Goal: Complete application form: Complete application form

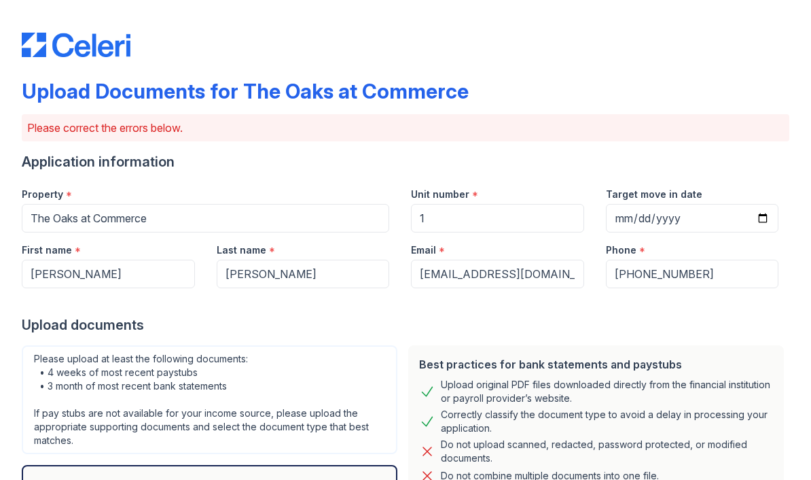
select select "paystub"
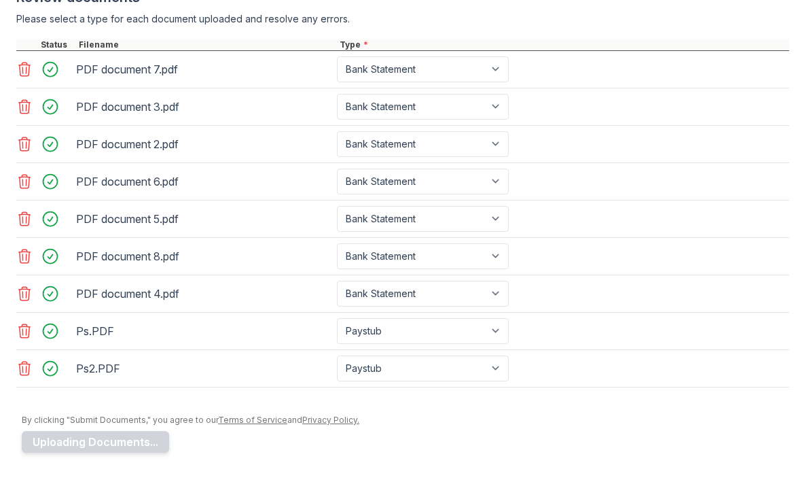
scroll to position [604, 0]
click at [18, 102] on icon at bounding box center [24, 106] width 16 height 16
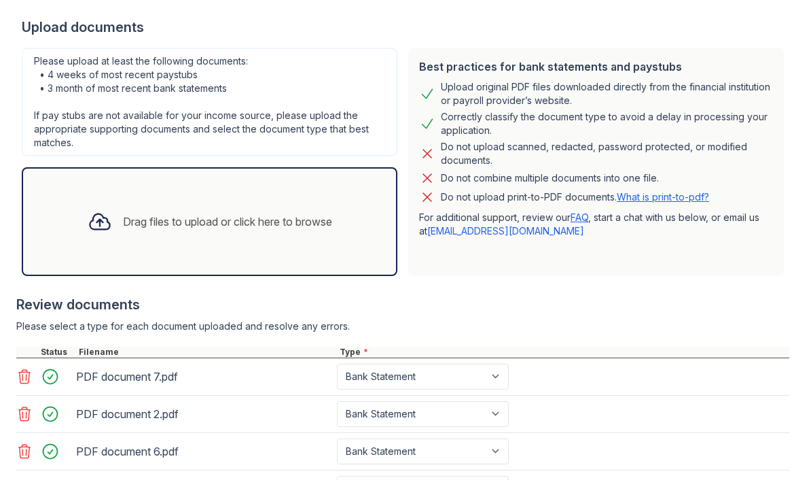
scroll to position [288, 0]
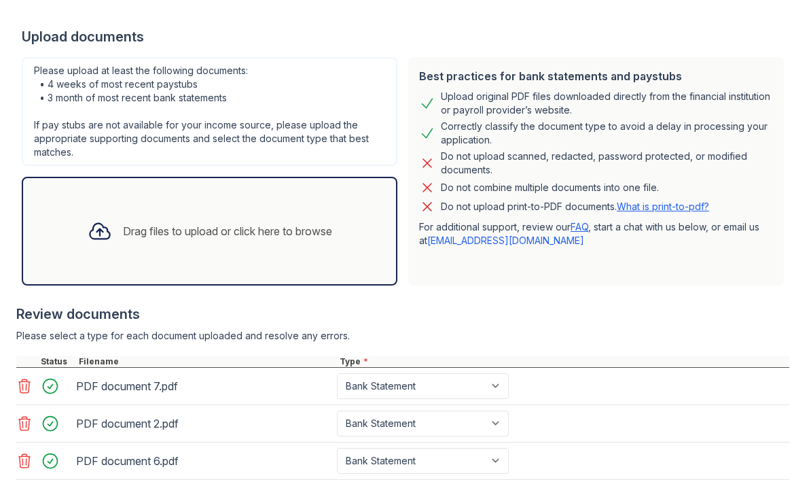
click at [319, 242] on div "Drag files to upload or click here to browse" at bounding box center [210, 231] width 266 height 46
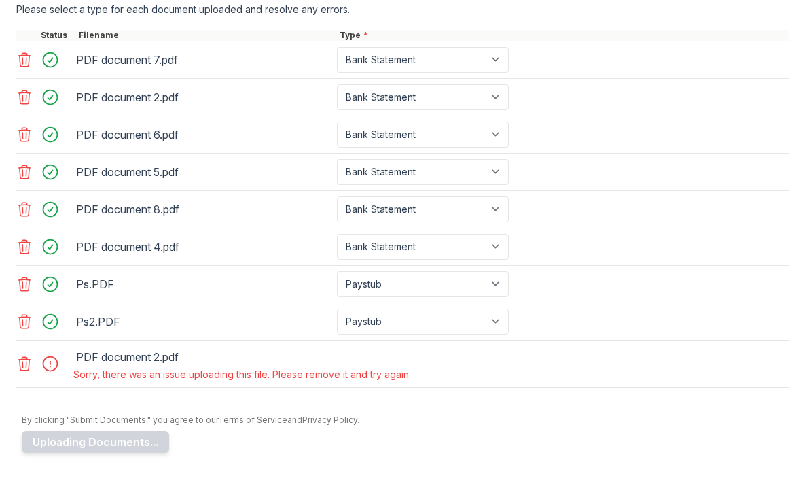
scroll to position [614, 0]
click at [22, 366] on icon at bounding box center [24, 363] width 16 height 16
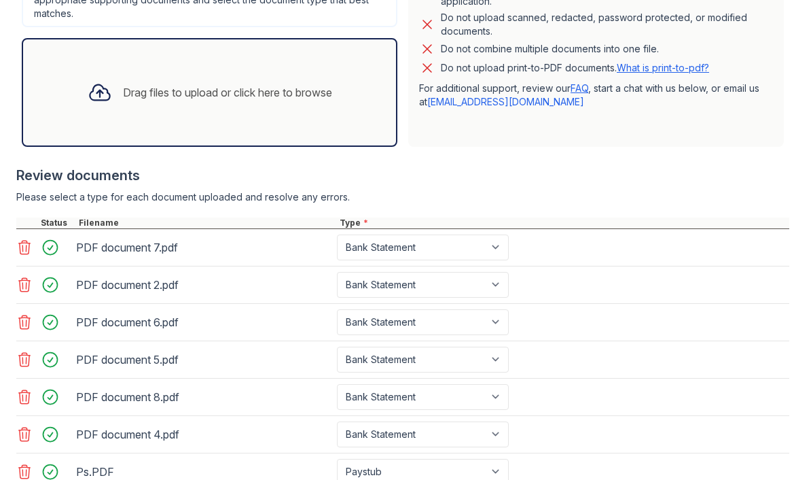
scroll to position [413, 0]
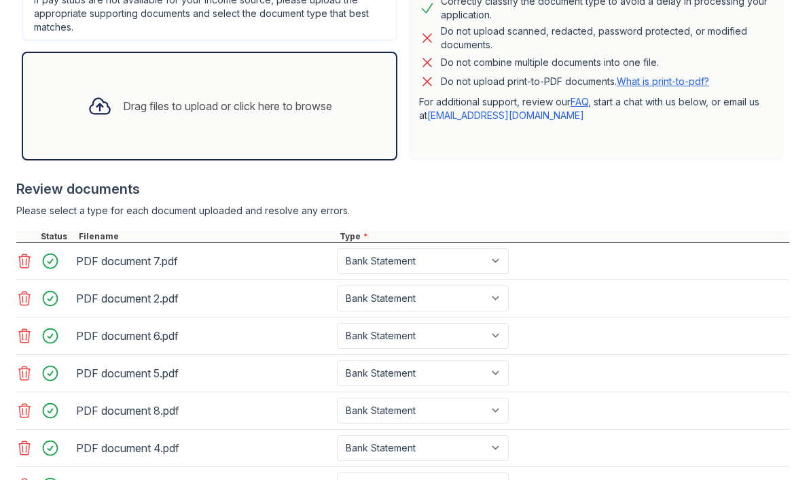
click at [309, 106] on div "Drag files to upload or click here to browse" at bounding box center [227, 106] width 209 height 16
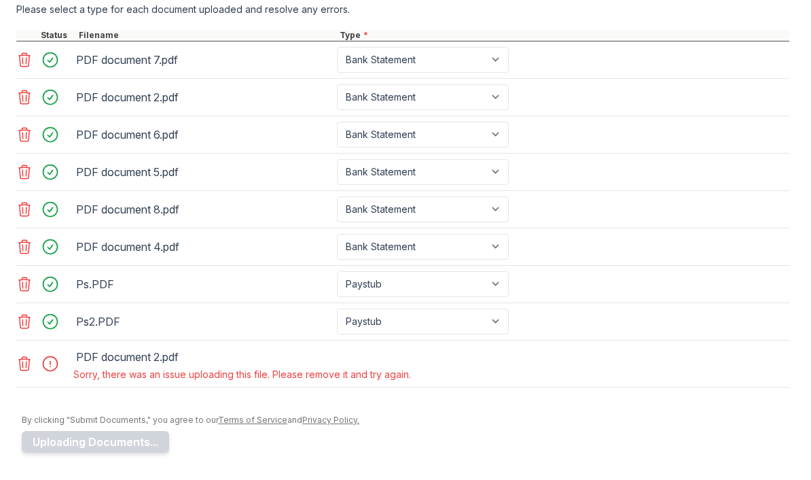
scroll to position [614, 0]
click at [22, 355] on icon at bounding box center [24, 363] width 16 height 16
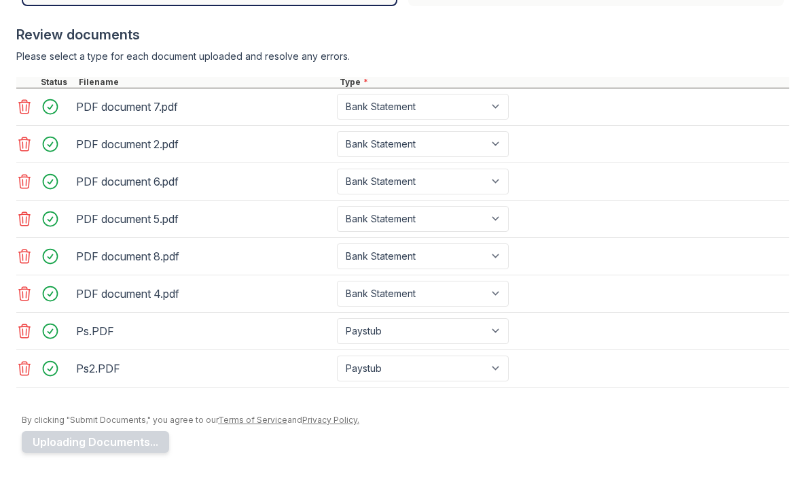
click at [134, 444] on button "Uploading Documents..." at bounding box center [95, 442] width 147 height 22
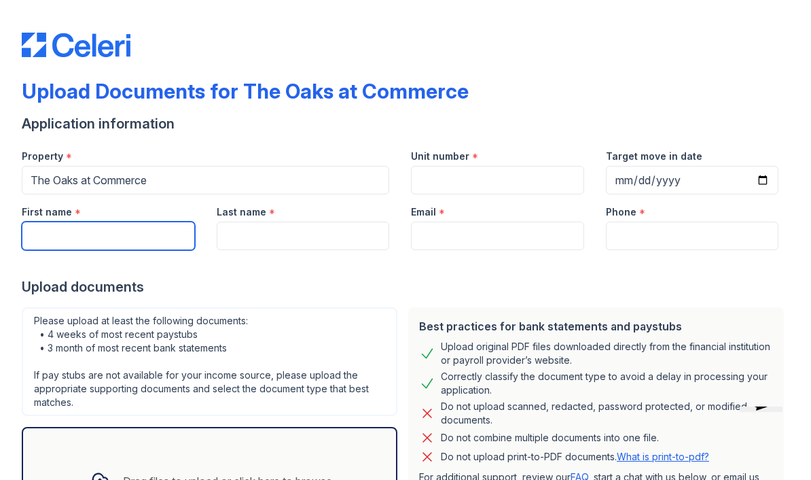
click at [105, 233] on input "First name" at bounding box center [108, 235] width 173 height 29
type input "[PERSON_NAME]"
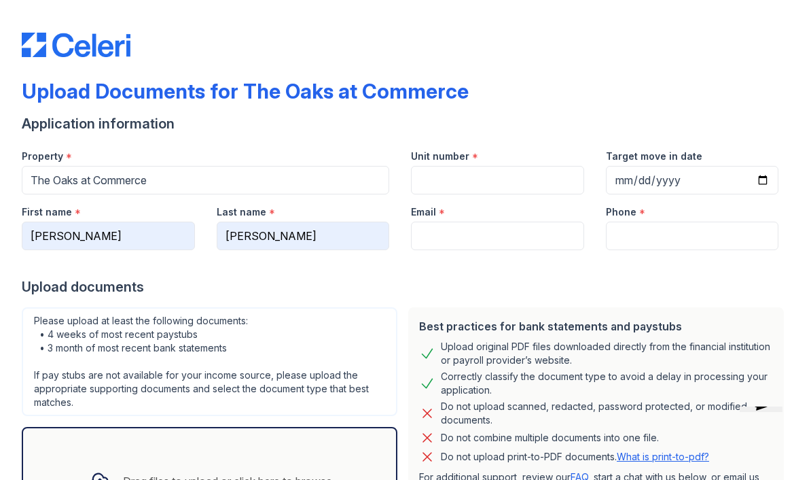
type input "3142620669"
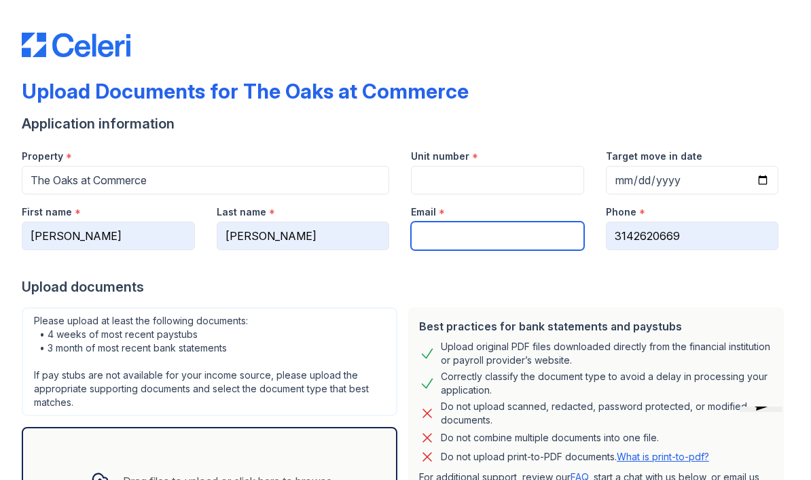
click at [469, 235] on input "Email" at bounding box center [497, 235] width 173 height 29
type input "[EMAIL_ADDRESS][DOMAIN_NAME]"
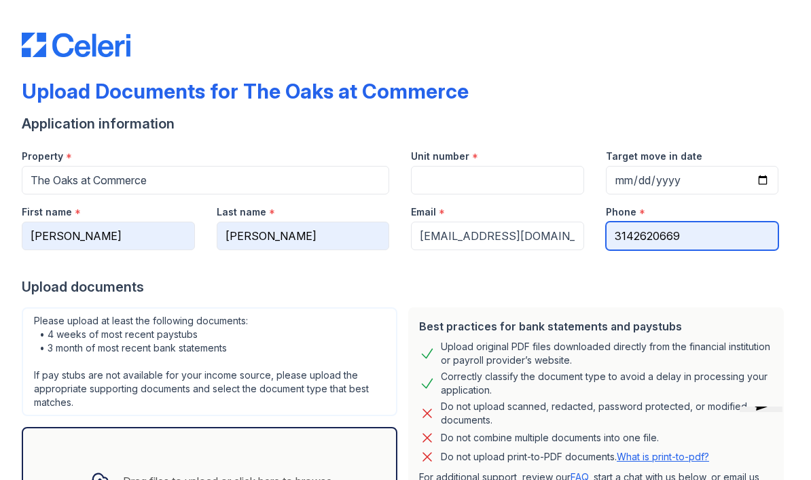
drag, startPoint x: 677, startPoint y: 235, endPoint x: 683, endPoint y: 231, distance: 7.3
click at [683, 230] on input "3142620669" at bounding box center [692, 235] width 173 height 29
type input "3"
type input "6786990896"
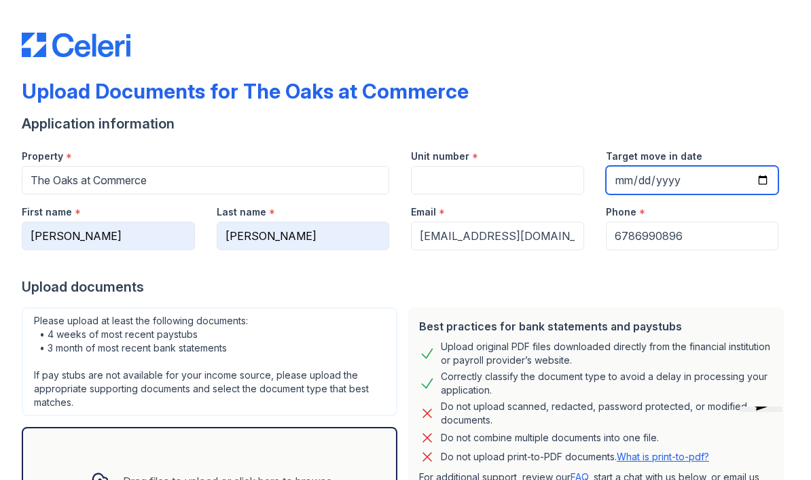
type input "2025-10-02"
click at [637, 181] on input "2025-10-02" at bounding box center [692, 180] width 173 height 29
drag, startPoint x: 637, startPoint y: 181, endPoint x: 710, endPoint y: 67, distance: 135.3
click at [0, 0] on html "Upload Documents for The Oaks at Commerce Application information Property * Th…" at bounding box center [405, 240] width 811 height 480
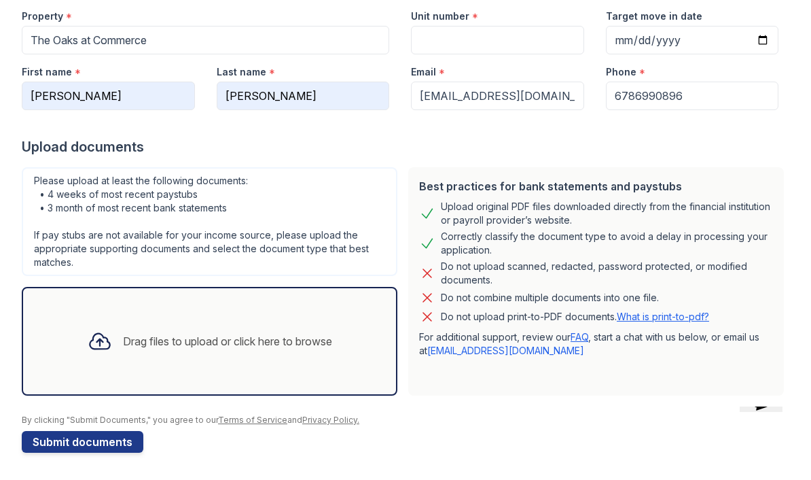
scroll to position [140, 0]
click at [492, 30] on input "Unit number" at bounding box center [497, 40] width 173 height 29
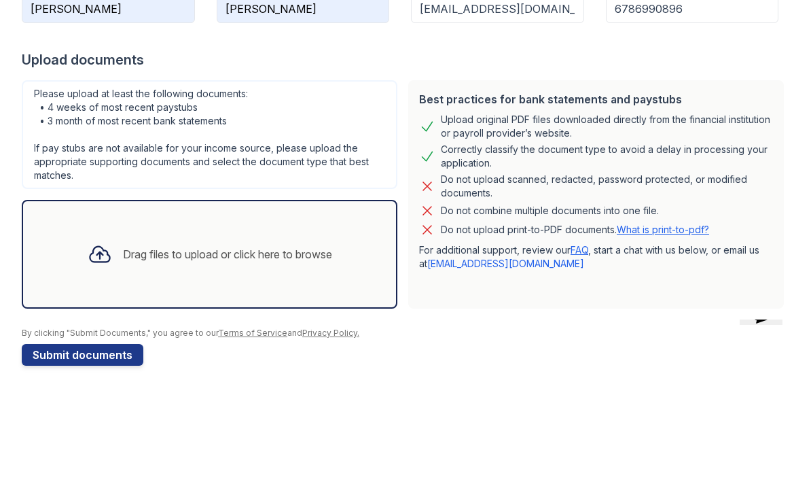
type input "1"
click at [223, 333] on div "Drag files to upload or click here to browse" at bounding box center [227, 341] width 209 height 16
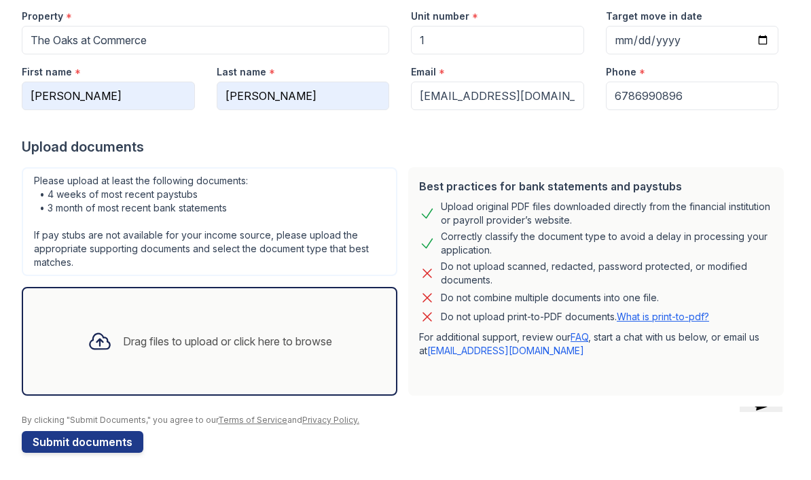
click at [274, 342] on div "Drag files to upload or click here to browse" at bounding box center [227, 341] width 209 height 16
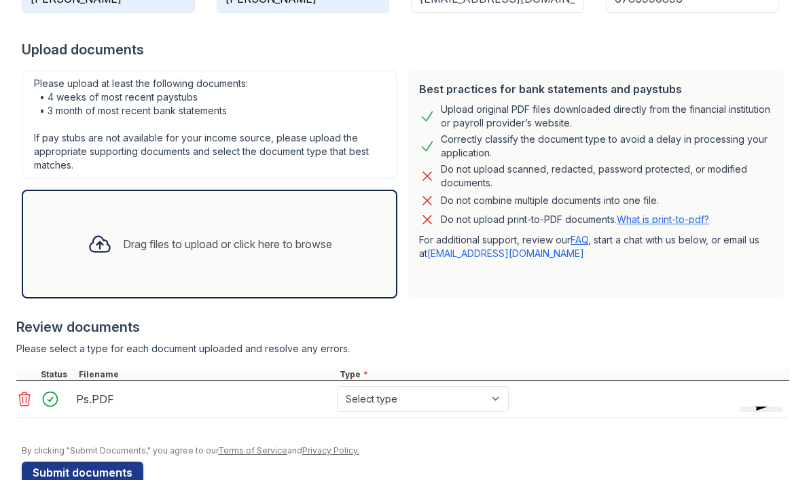
scroll to position [238, 0]
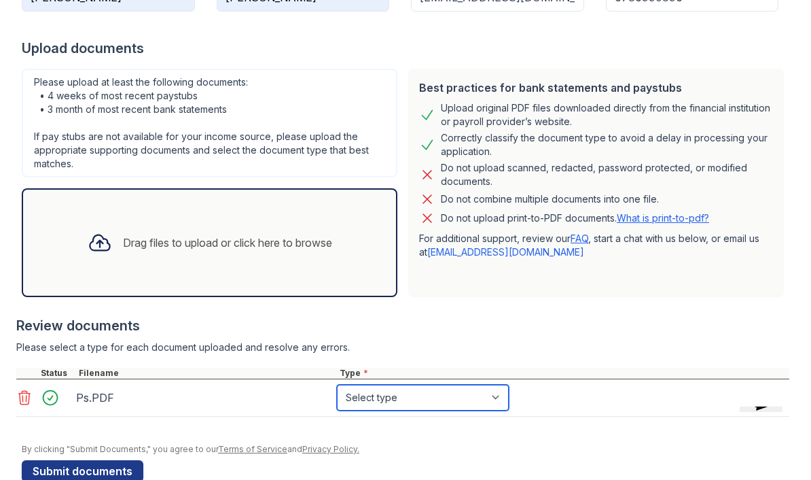
click at [408, 396] on select "Select type Paystub Bank Statement Offer Letter Tax Documents Benefit Award Let…" at bounding box center [423, 397] width 172 height 26
select select "paystub"
click at [324, 251] on div "Drag files to upload or click here to browse" at bounding box center [210, 242] width 266 height 46
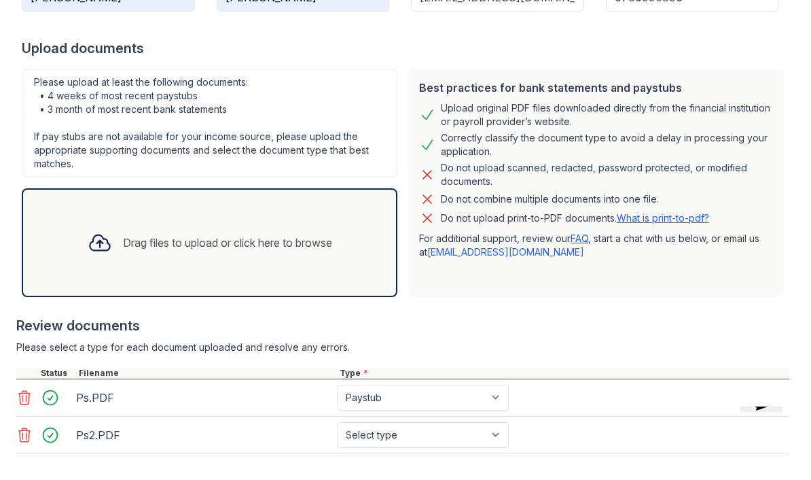
click at [422, 435] on select "Select type Paystub Bank Statement Offer Letter Tax Documents Benefit Award Let…" at bounding box center [423, 435] width 172 height 26
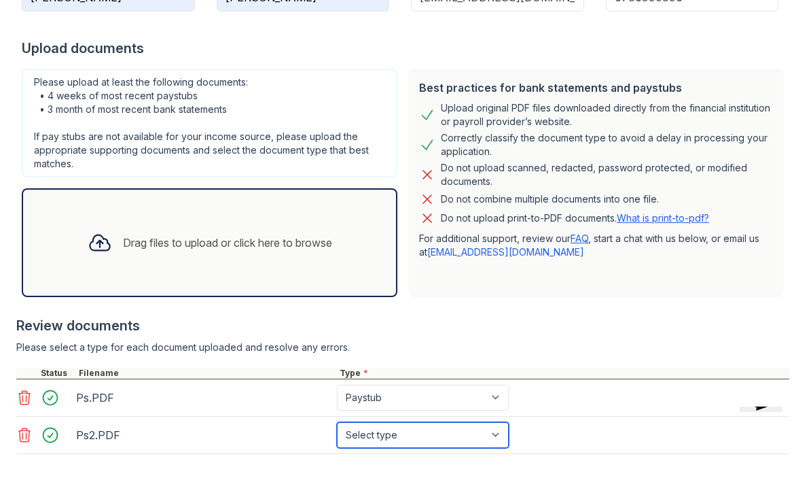
select select "paystub"
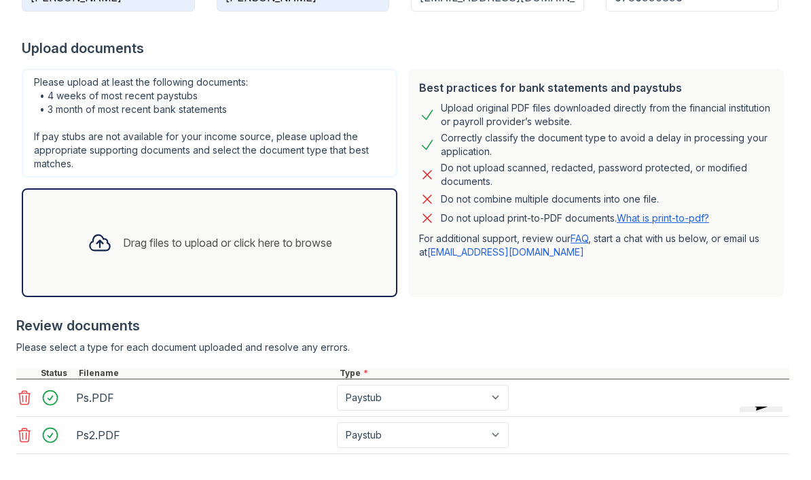
click at [313, 251] on div "Drag files to upload or click here to browse" at bounding box center [210, 242] width 266 height 46
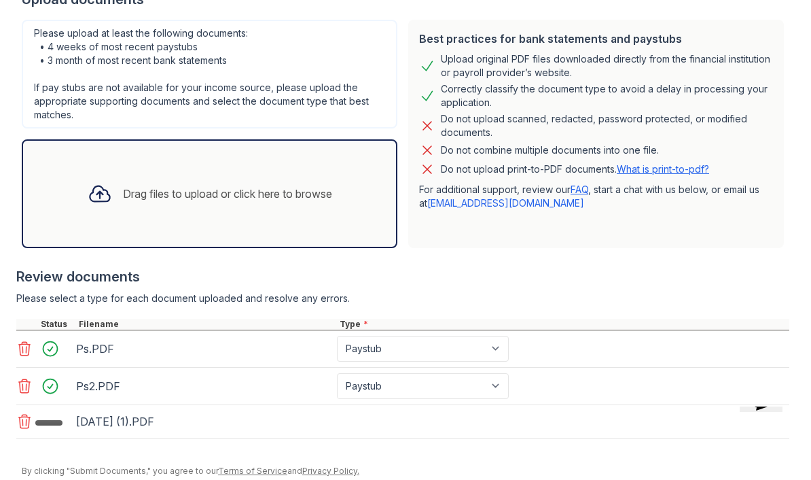
scroll to position [301, 0]
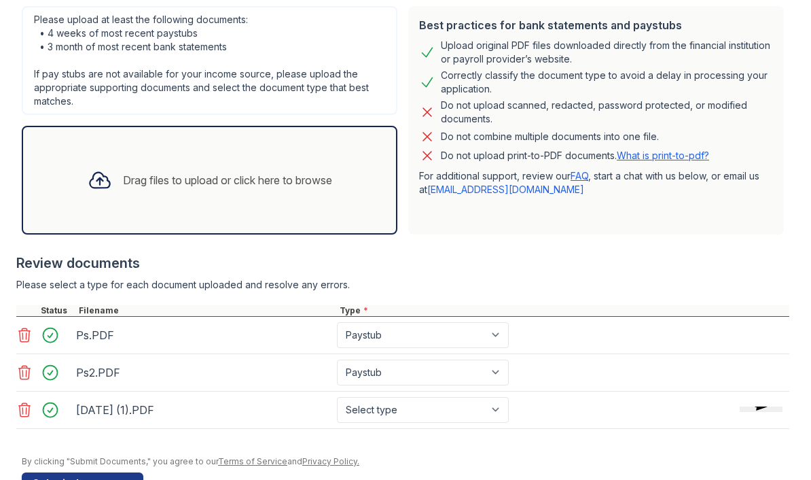
click at [403, 411] on select "Select type Paystub Bank Statement Offer Letter Tax Documents Benefit Award Let…" at bounding box center [423, 410] width 172 height 26
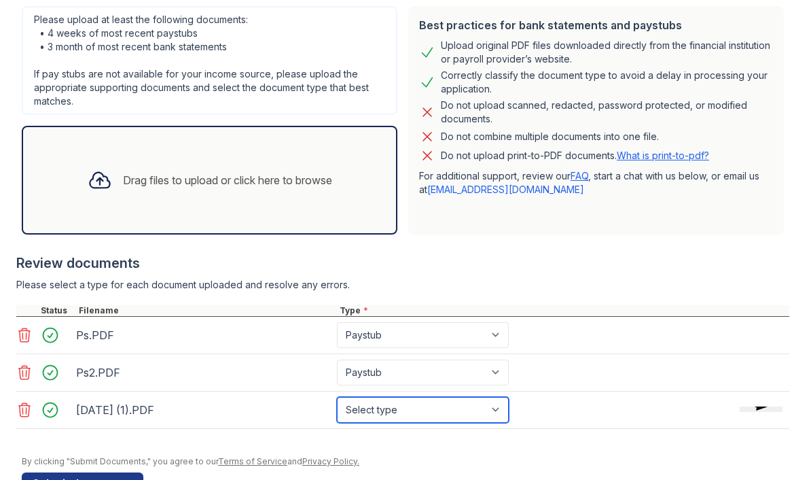
select select "paystub"
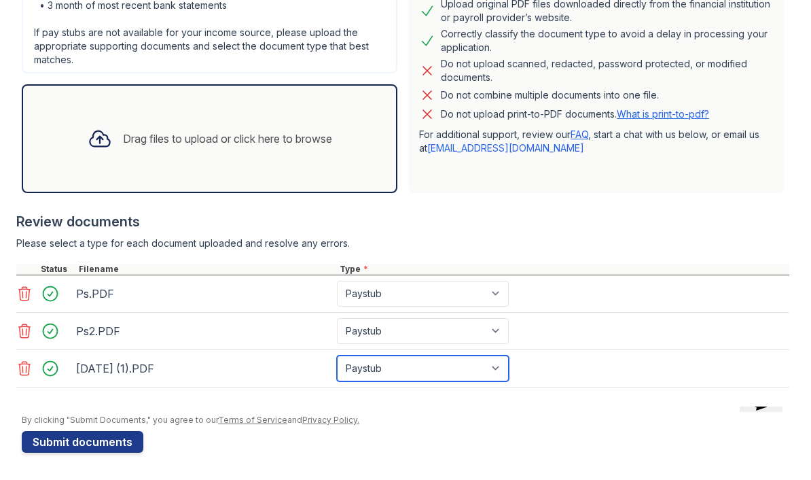
scroll to position [342, 0]
click at [342, 146] on div "Drag files to upload or click here to browse" at bounding box center [210, 138] width 266 height 46
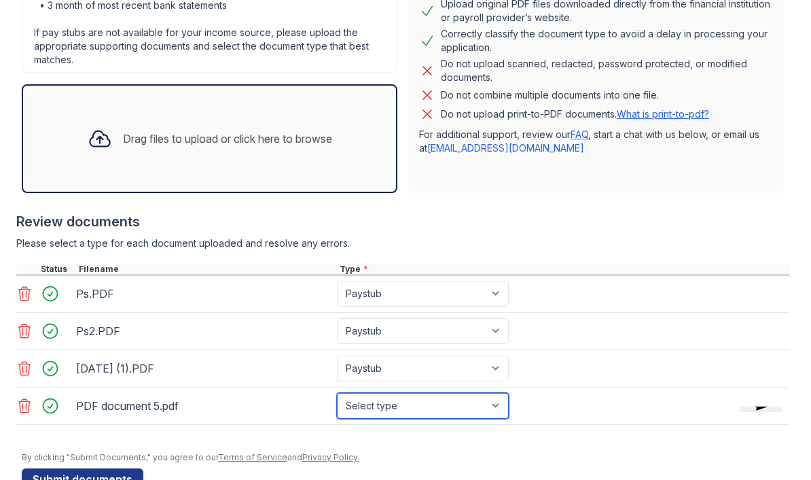
click at [437, 403] on select "Select type Paystub Bank Statement Offer Letter Tax Documents Benefit Award Let…" at bounding box center [423, 406] width 172 height 26
select select "bank_statement"
click at [326, 162] on div "Drag files to upload or click here to browse" at bounding box center [210, 138] width 376 height 109
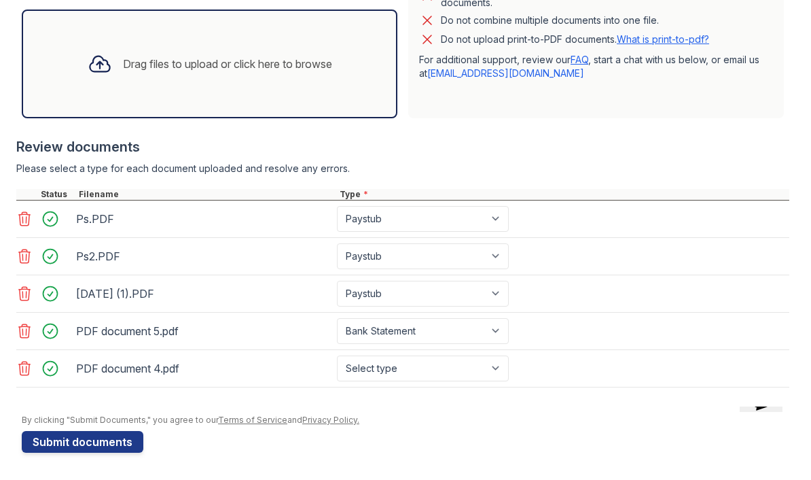
scroll to position [417, 0]
click at [443, 368] on select "Select type Paystub Bank Statement Offer Letter Tax Documents Benefit Award Let…" at bounding box center [423, 368] width 172 height 26
select select "bank_statement"
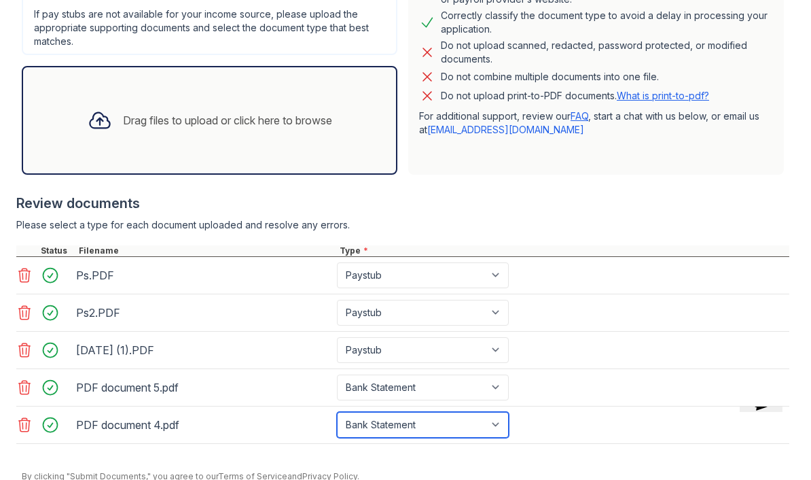
scroll to position [369, 0]
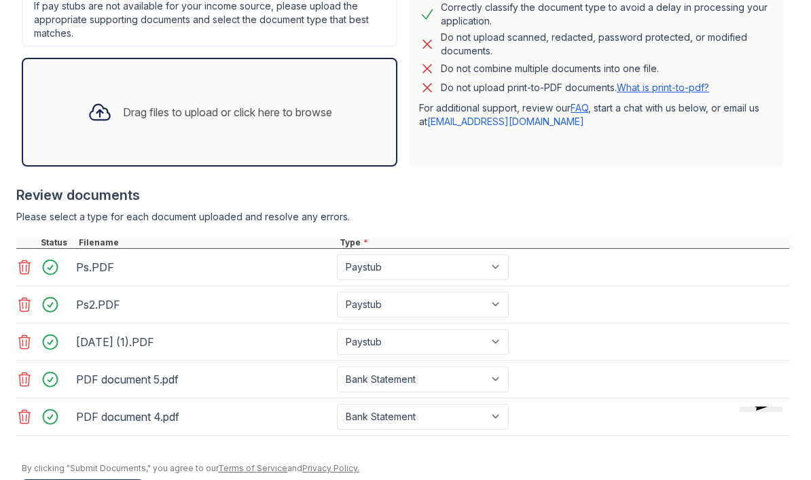
click at [359, 127] on div "Drag files to upload or click here to browse" at bounding box center [210, 112] width 376 height 109
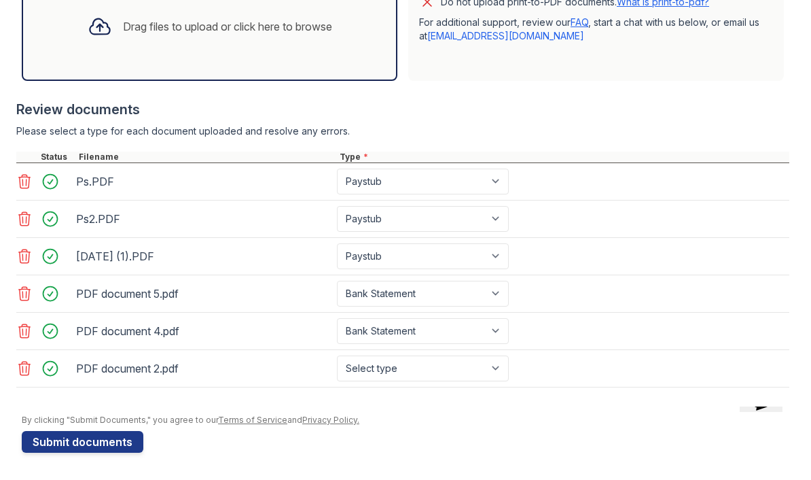
scroll to position [454, 0]
click at [439, 362] on select "Select type Paystub Bank Statement Offer Letter Tax Documents Benefit Award Let…" at bounding box center [423, 368] width 172 height 26
select select "bank_statement"
click at [329, 43] on div "Drag files to upload or click here to browse" at bounding box center [210, 26] width 266 height 46
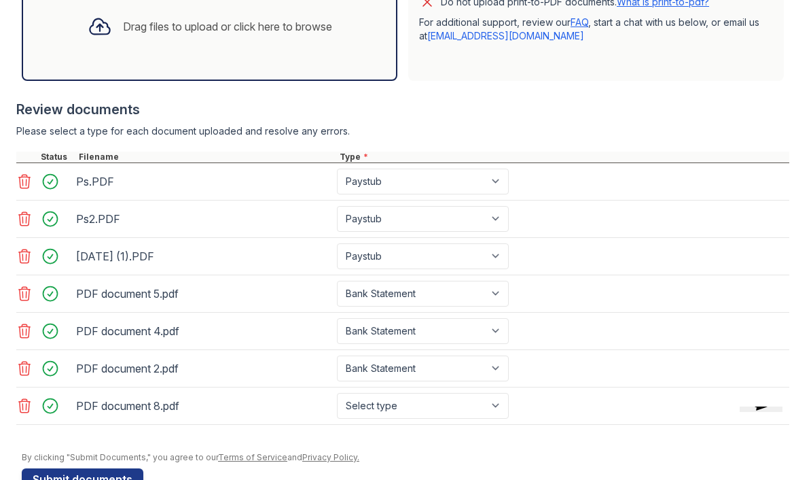
click at [454, 405] on select "Select type Paystub Bank Statement Offer Letter Tax Documents Benefit Award Let…" at bounding box center [423, 406] width 172 height 26
select select "bank_statement"
click at [350, 50] on div "Drag files to upload or click here to browse" at bounding box center [210, 26] width 376 height 109
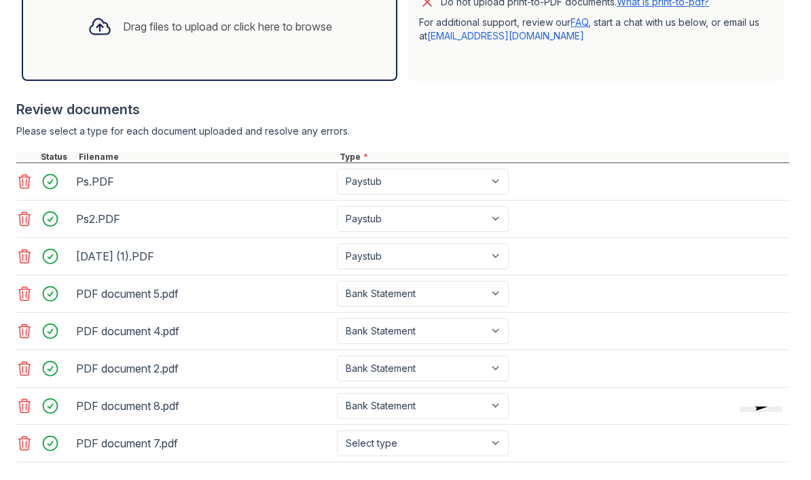
click at [427, 433] on select "Select type Paystub Bank Statement Offer Letter Tax Documents Benefit Award Let…" at bounding box center [423, 443] width 172 height 26
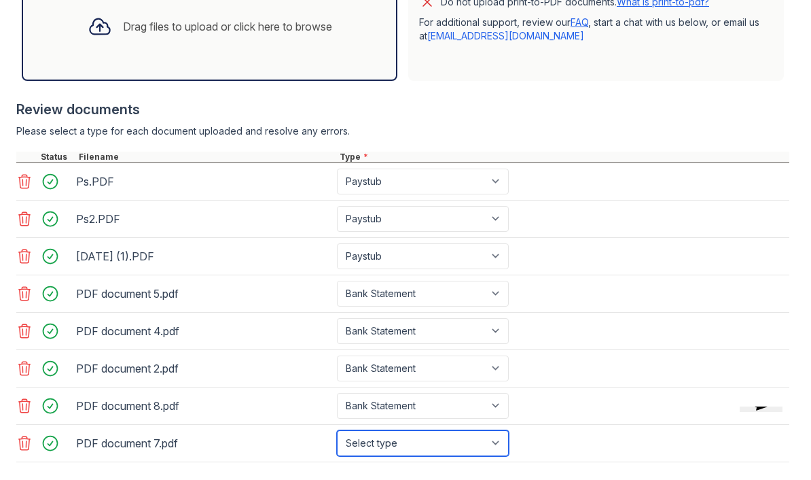
select select "bank_statement"
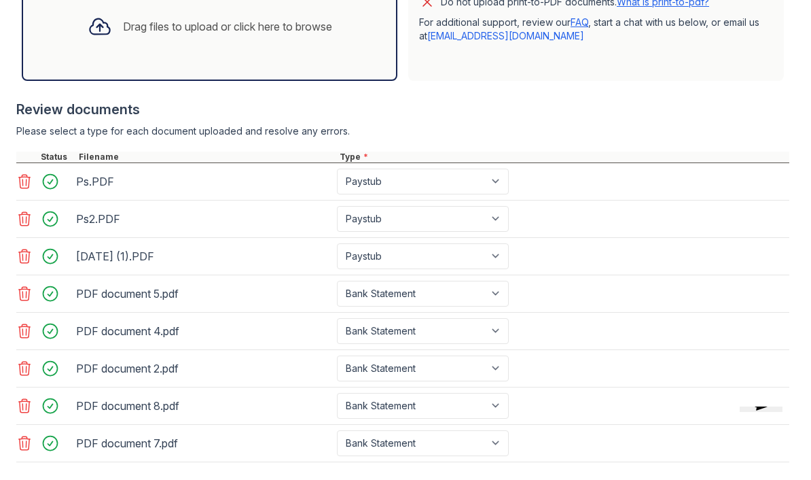
click at [357, 52] on div "Drag files to upload or click here to browse" at bounding box center [210, 26] width 376 height 109
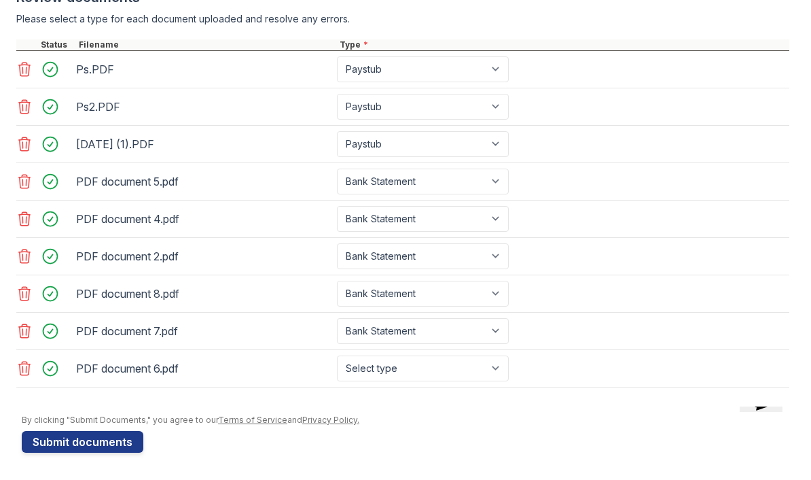
scroll to position [566, 0]
click at [435, 366] on select "Select type Paystub Bank Statement Offer Letter Tax Documents Benefit Award Let…" at bounding box center [423, 368] width 172 height 26
select select "bank_statement"
click at [111, 444] on button "Submit documents" at bounding box center [83, 442] width 122 height 22
